Goal: Task Accomplishment & Management: Manage account settings

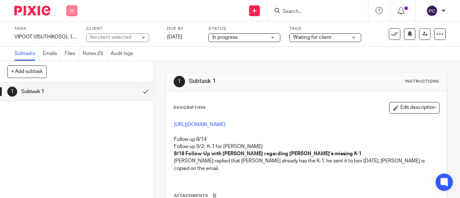
click at [73, 11] on icon at bounding box center [72, 11] width 4 height 4
click at [69, 36] on link "Work" at bounding box center [68, 33] width 13 height 5
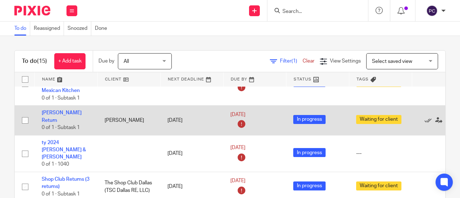
scroll to position [36, 0]
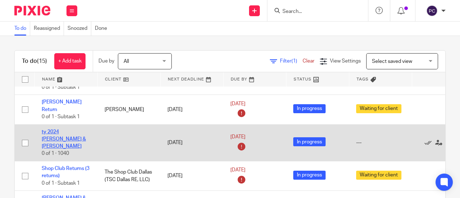
click at [66, 138] on link "ty 2024 [PERSON_NAME] & [PERSON_NAME]" at bounding box center [64, 140] width 44 height 20
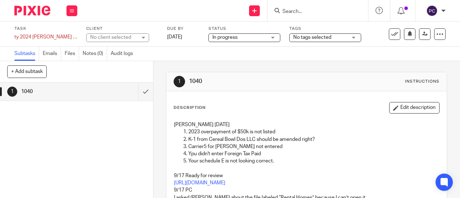
click at [392, 110] on button "Edit description" at bounding box center [415, 108] width 50 height 12
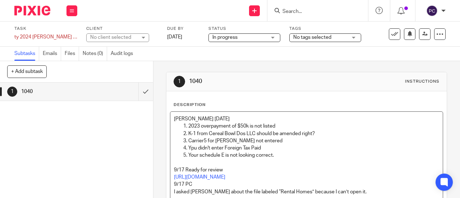
click at [171, 118] on div "[PERSON_NAME] [DATE] 2023 overpayment of $50k is not listed K-1 from Cereal Bow…" at bounding box center [307, 156] width 273 height 89
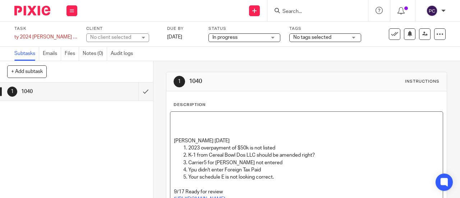
click at [182, 124] on p at bounding box center [306, 126] width 265 height 7
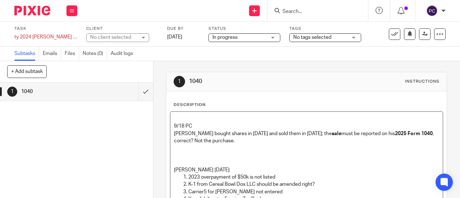
click at [174, 132] on p "[PERSON_NAME] bought shares in [DATE] and sold them in [DATE]; the sale must be…" at bounding box center [306, 137] width 265 height 15
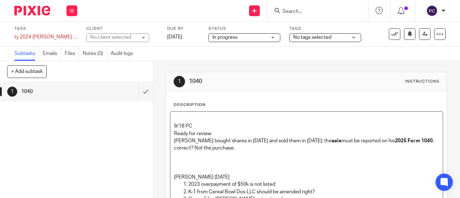
click at [174, 140] on p "[PERSON_NAME] bought shares in [DATE] and sold them in [DATE]; the sale must be…" at bounding box center [306, 144] width 265 height 15
click at [215, 152] on p at bounding box center [306, 155] width 265 height 7
